Goal: Transaction & Acquisition: Purchase product/service

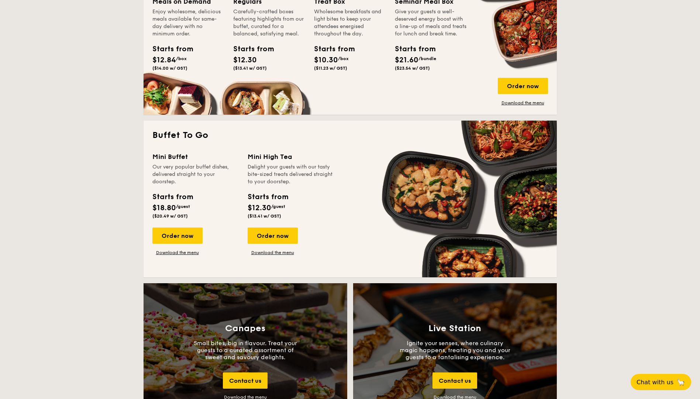
scroll to position [553, 0]
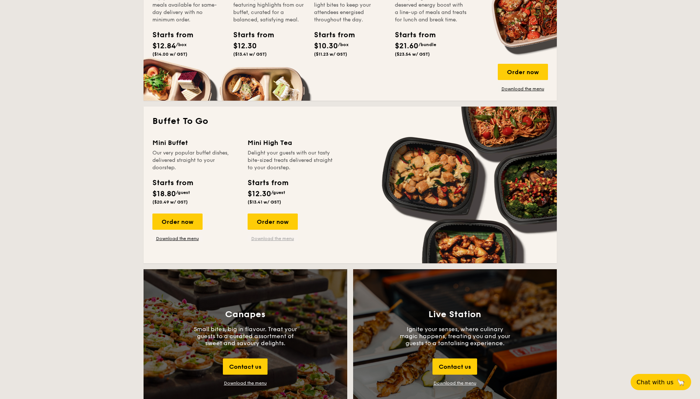
click at [271, 238] on link "Download the menu" at bounding box center [273, 239] width 50 height 6
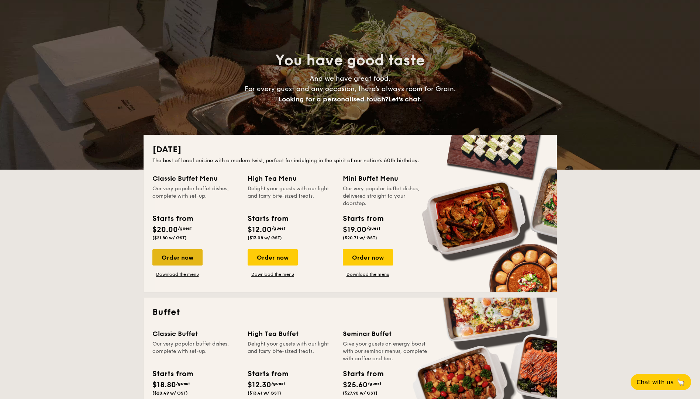
scroll to position [221, 0]
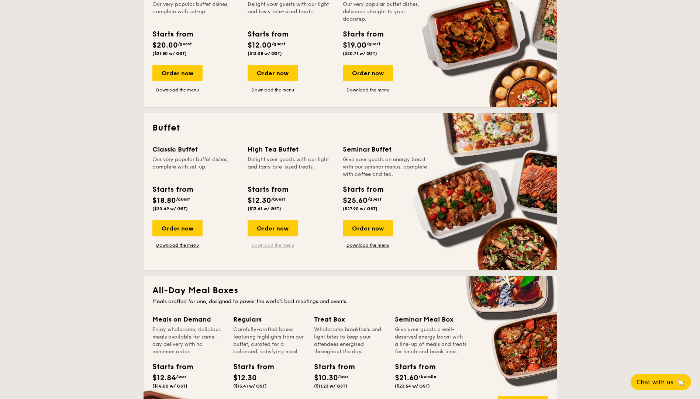
click at [280, 245] on link "Download the menu" at bounding box center [273, 245] width 50 height 6
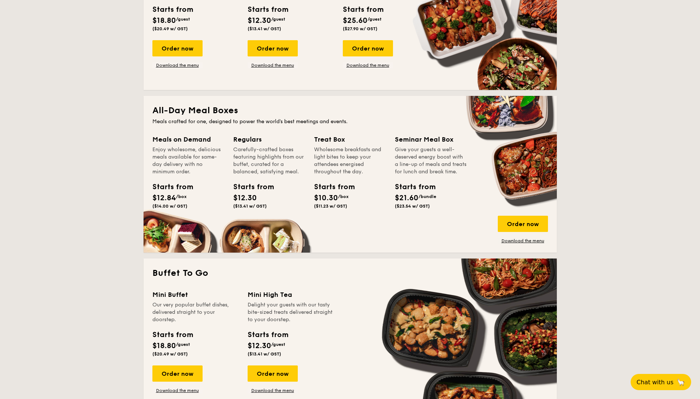
scroll to position [369, 0]
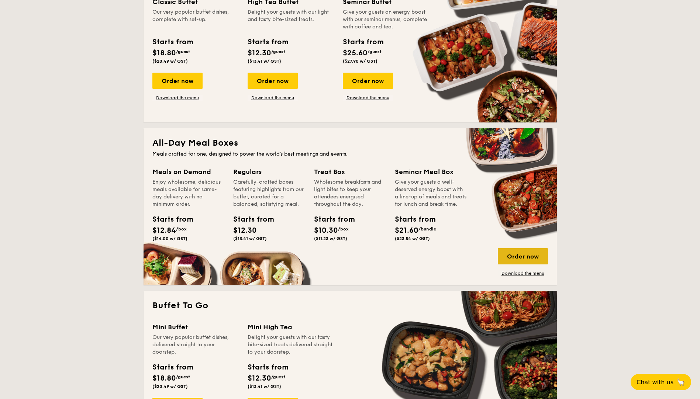
click at [521, 256] on div "Order now" at bounding box center [523, 256] width 50 height 16
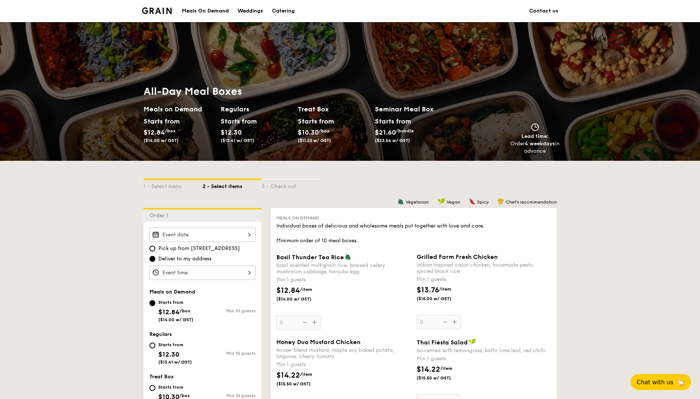
scroll to position [37, 0]
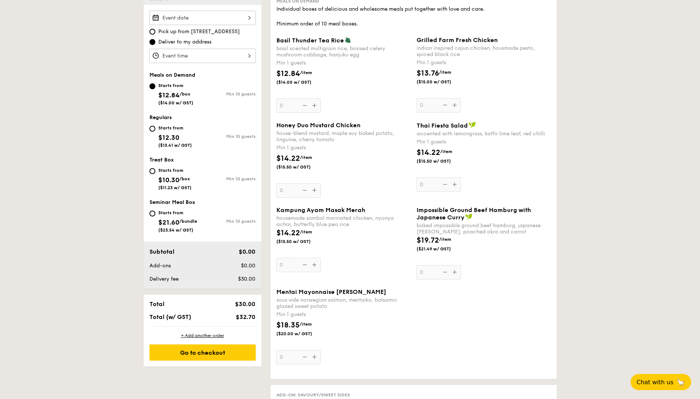
scroll to position [221, 0]
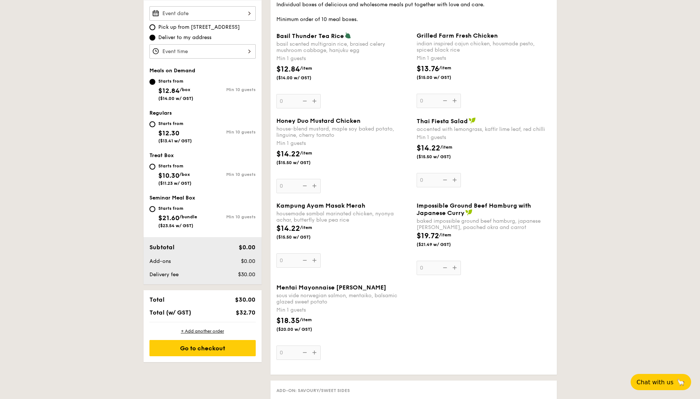
click at [430, 338] on div "Mentai Mayonnaise Aburi Salmon sous vide norwegian salmon, mentaiko, balsamic g…" at bounding box center [413, 326] width 280 height 85
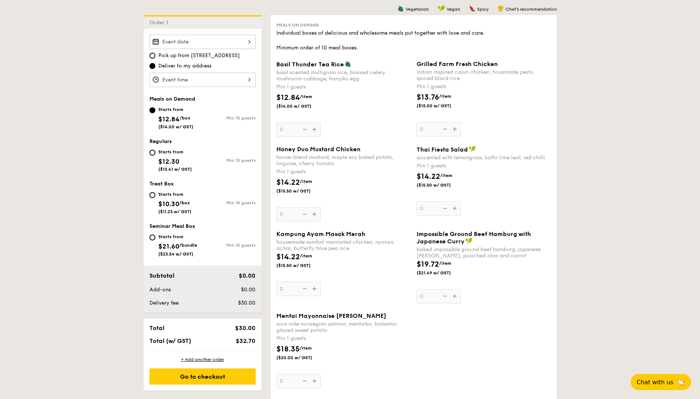
scroll to position [184, 0]
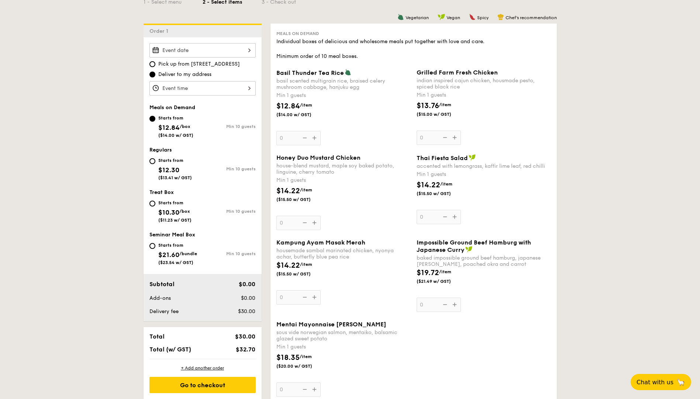
click at [315, 388] on div "Mentai Mayonnaise Aburi Salmon sous vide norwegian salmon, mentaiko, balsamic g…" at bounding box center [343, 359] width 134 height 76
click at [315, 388] on input "0" at bounding box center [298, 390] width 44 height 14
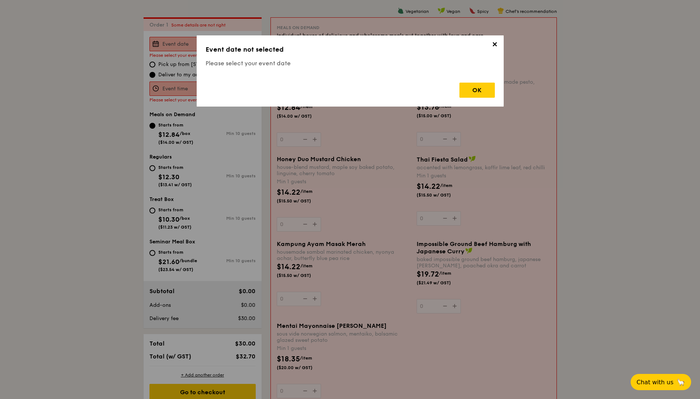
scroll to position [197, 0]
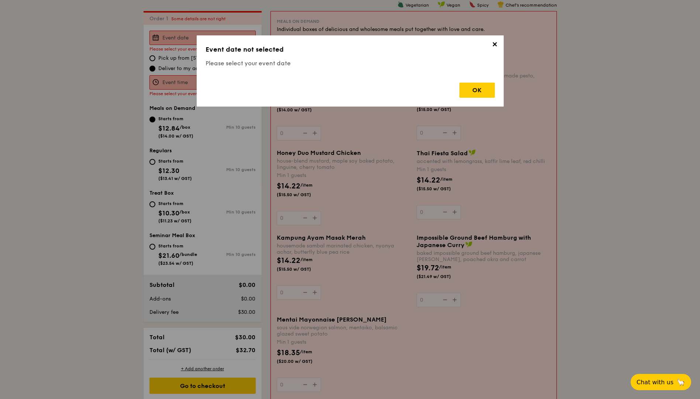
click at [495, 44] on span "✕" at bounding box center [495, 46] width 10 height 10
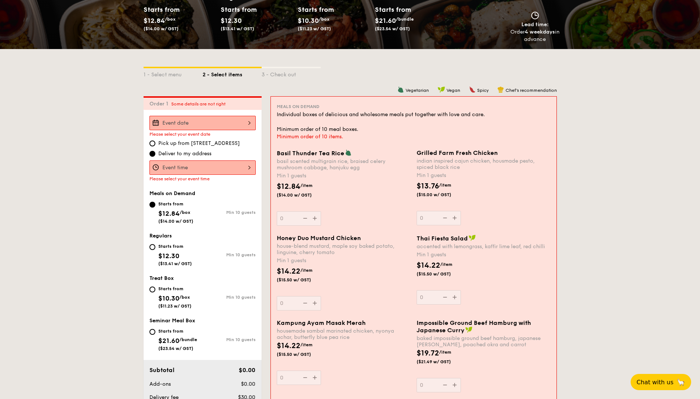
scroll to position [86, 0]
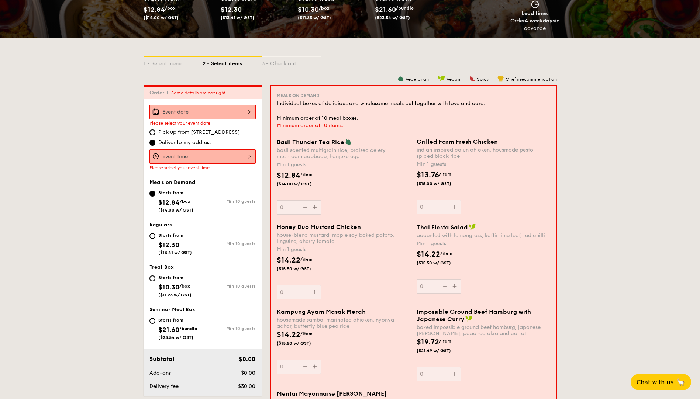
scroll to position [123, 0]
click at [197, 113] on input "Basil Thunder Tea [PERSON_NAME] scented multigrain rice, braised celery mushroo…" at bounding box center [202, 111] width 106 height 14
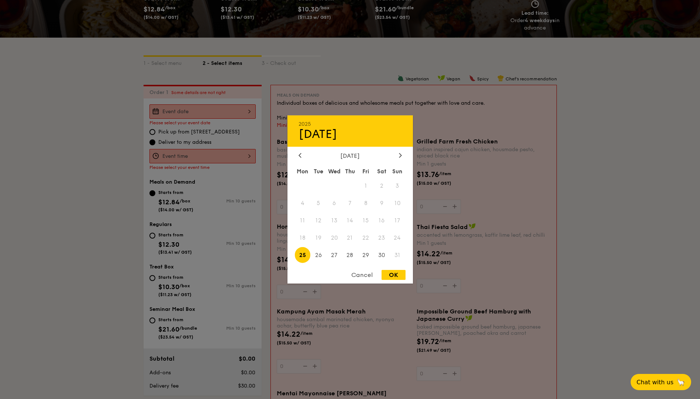
click at [361, 277] on div "Cancel" at bounding box center [362, 275] width 36 height 10
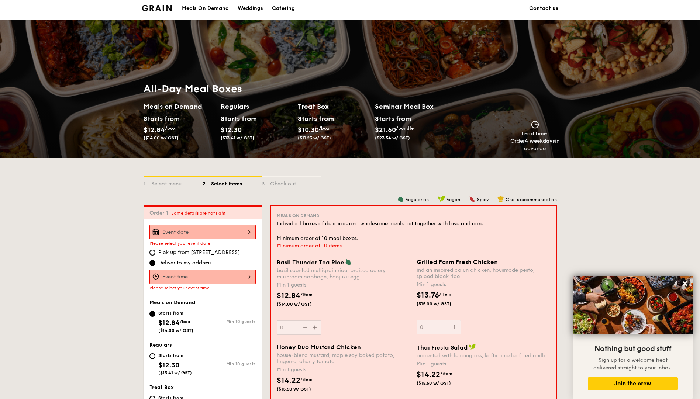
scroll to position [0, 0]
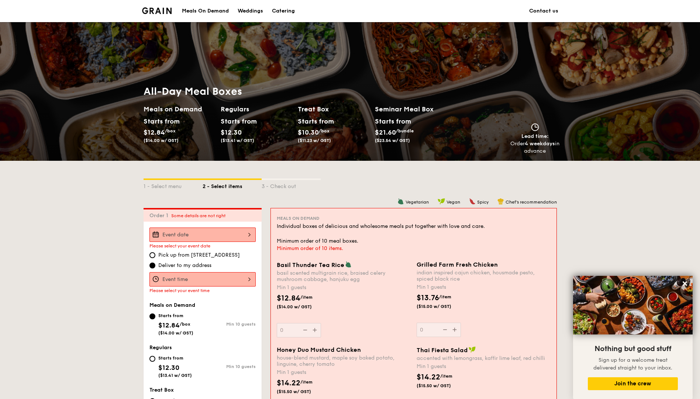
click at [227, 239] on input "Basil Thunder Tea [PERSON_NAME] scented multigrain rice, braised celery mushroo…" at bounding box center [202, 235] width 106 height 14
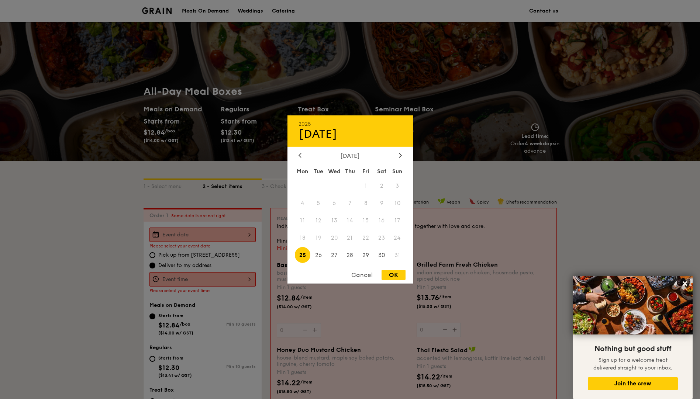
click at [369, 276] on div "Cancel" at bounding box center [362, 275] width 36 height 10
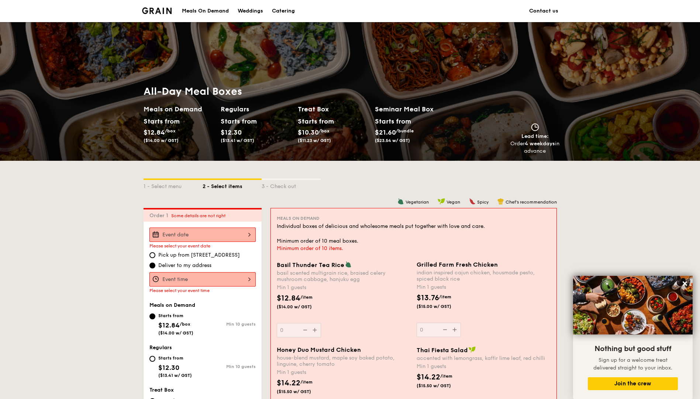
click at [204, 9] on div "Meals On Demand" at bounding box center [205, 11] width 47 height 22
